Goal: Entertainment & Leisure: Consume media (video, audio)

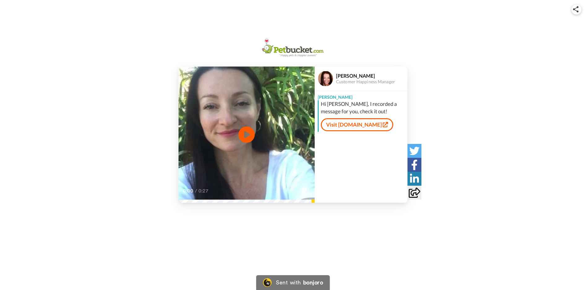
click at [249, 131] on icon at bounding box center [246, 134] width 16 height 16
click at [248, 133] on icon at bounding box center [246, 134] width 16 height 16
click at [326, 78] on img at bounding box center [325, 78] width 15 height 15
click at [332, 71] on div at bounding box center [325, 78] width 21 height 21
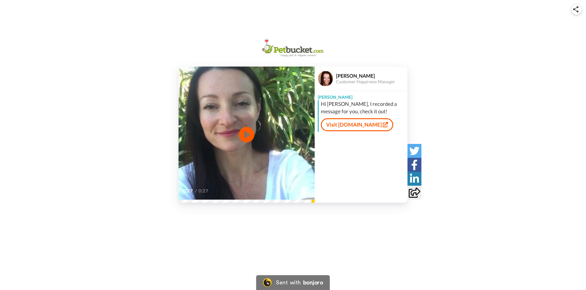
click at [341, 75] on div "[PERSON_NAME]" at bounding box center [371, 76] width 71 height 6
drag, startPoint x: 341, startPoint y: 75, endPoint x: 323, endPoint y: 79, distance: 18.8
click at [323, 79] on img at bounding box center [325, 78] width 15 height 15
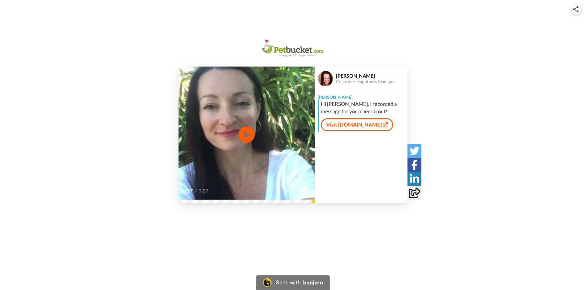
click at [246, 131] on icon at bounding box center [246, 134] width 16 height 16
click at [341, 125] on link "Visit [DOMAIN_NAME]" at bounding box center [357, 124] width 72 height 13
click at [343, 126] on link "Visit [DOMAIN_NAME]" at bounding box center [357, 124] width 72 height 13
click at [246, 129] on icon at bounding box center [246, 134] width 16 height 16
drag, startPoint x: 337, startPoint y: 74, endPoint x: 364, endPoint y: 75, distance: 26.9
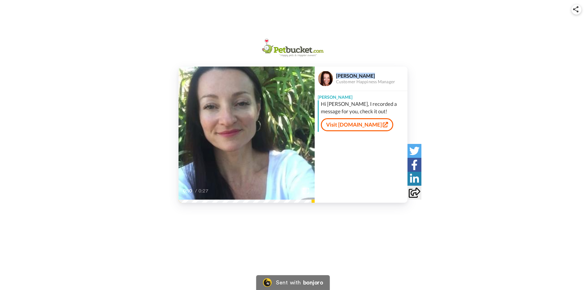
click at [364, 75] on div "[PERSON_NAME]" at bounding box center [371, 76] width 71 height 6
drag, startPoint x: 364, startPoint y: 75, endPoint x: 357, endPoint y: 75, distance: 6.5
copy div "[PERSON_NAME]"
click at [415, 149] on icon at bounding box center [414, 151] width 10 height 10
click at [415, 165] on icon at bounding box center [414, 165] width 6 height 10
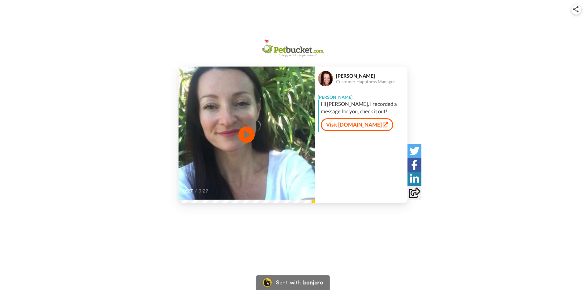
click at [245, 134] on icon "Play/Pause" at bounding box center [246, 134] width 16 height 29
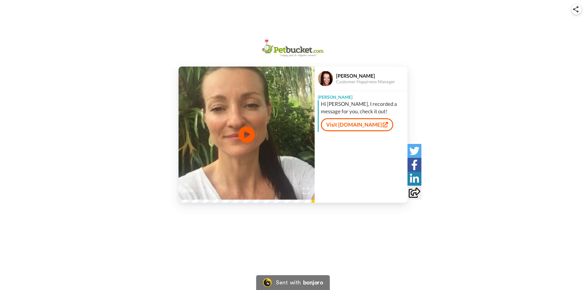
click at [251, 132] on icon at bounding box center [246, 134] width 16 height 16
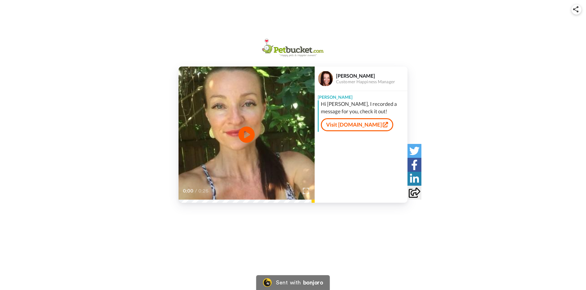
click at [244, 132] on icon at bounding box center [246, 134] width 16 height 16
click at [413, 163] on icon at bounding box center [414, 165] width 6 height 10
